Goal: Communication & Community: Answer question/provide support

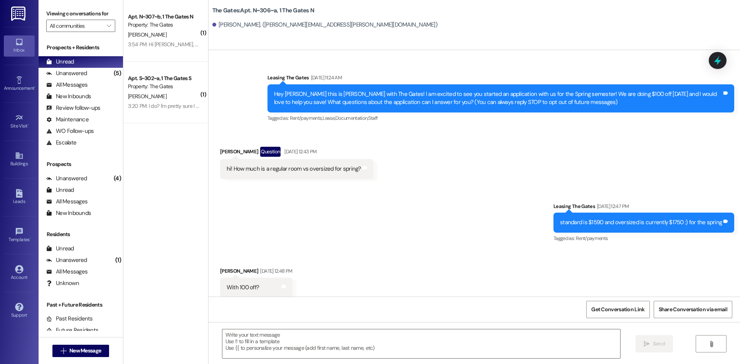
click at [79, 342] on div " New Message" at bounding box center [80, 350] width 57 height 19
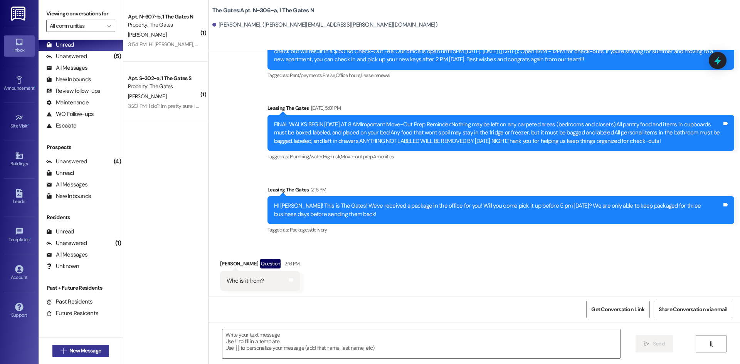
click at [79, 349] on span "New Message" at bounding box center [85, 351] width 32 height 8
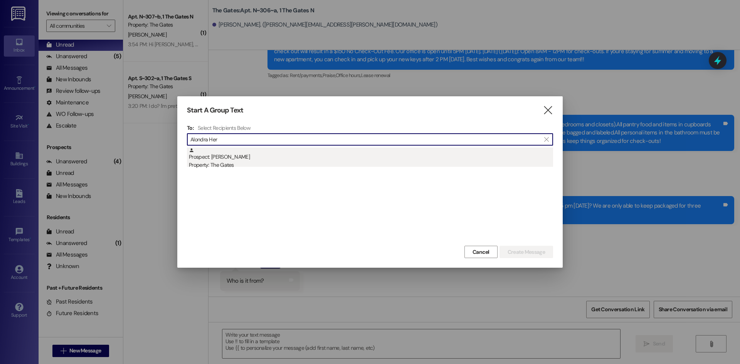
type input "Alondra Her"
click at [252, 155] on div "Prospect: [PERSON_NAME] Property: The Gates" at bounding box center [371, 159] width 364 height 22
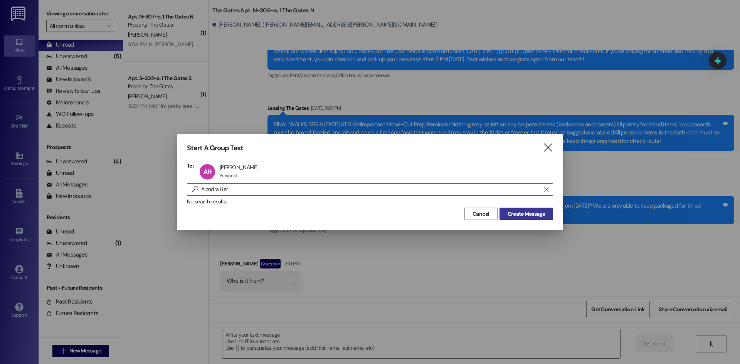
click at [512, 212] on span "Create Message" at bounding box center [525, 214] width 37 height 8
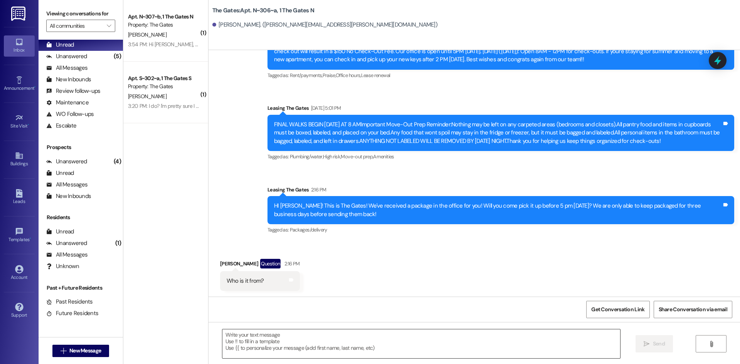
click at [248, 347] on textarea at bounding box center [421, 343] width 398 height 29
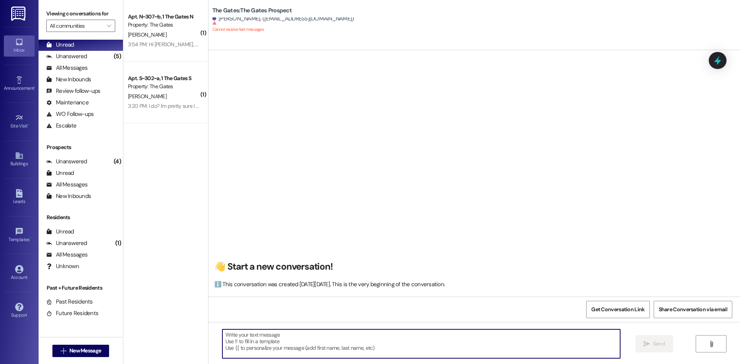
scroll to position [0, 0]
paste textarea "Hi [PERSON_NAME]! This is [PERSON_NAME] with The Gates! We had a spot open up f…"
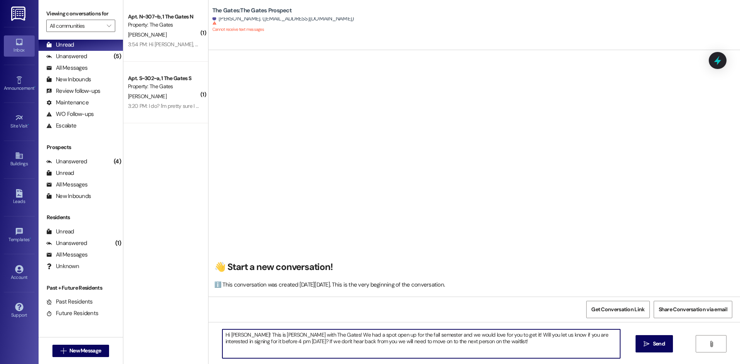
click at [237, 332] on textarea "Hi [PERSON_NAME]! This is [PERSON_NAME] with The Gates! We had a spot open up f…" at bounding box center [421, 343] width 398 height 29
type textarea "Hi Alondra! This is [PERSON_NAME] with The Gates! We had a spot open up for the…"
click at [651, 340] on span "Send" at bounding box center [658, 344] width 15 height 8
